Goal: Information Seeking & Learning: Learn about a topic

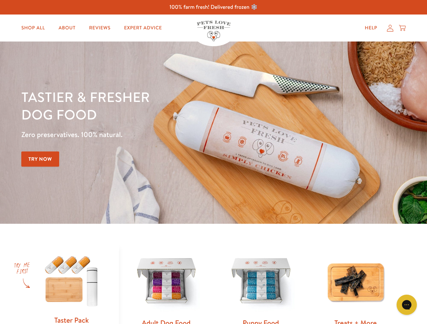
click at [213, 162] on div "Tastier & fresher dog food Zero preservatives. 100% natural. Try Now" at bounding box center [149, 132] width 256 height 89
click at [406, 305] on icon "Open gorgias live chat" at bounding box center [406, 305] width 6 height 6
